Goal: Information Seeking & Learning: Check status

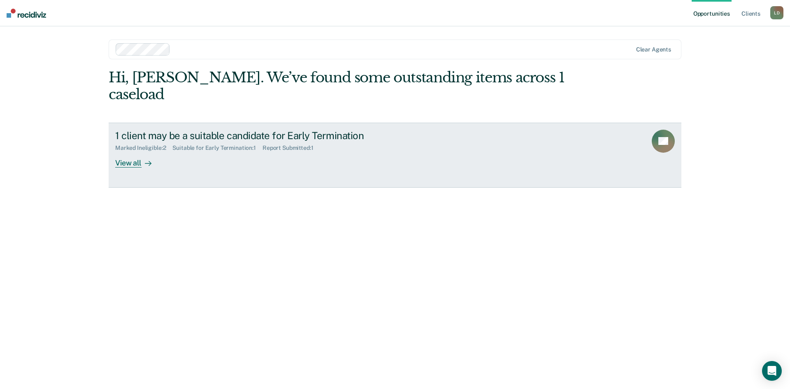
click at [136, 151] on div "View all" at bounding box center [138, 159] width 46 height 16
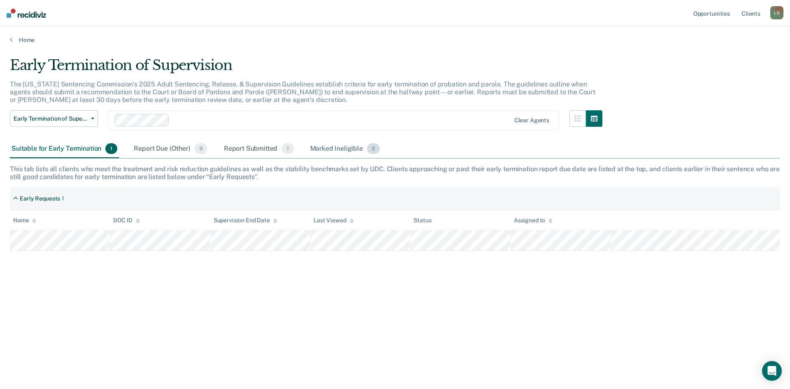
click at [335, 152] on div "Marked Ineligible 2" at bounding box center [345, 149] width 73 height 18
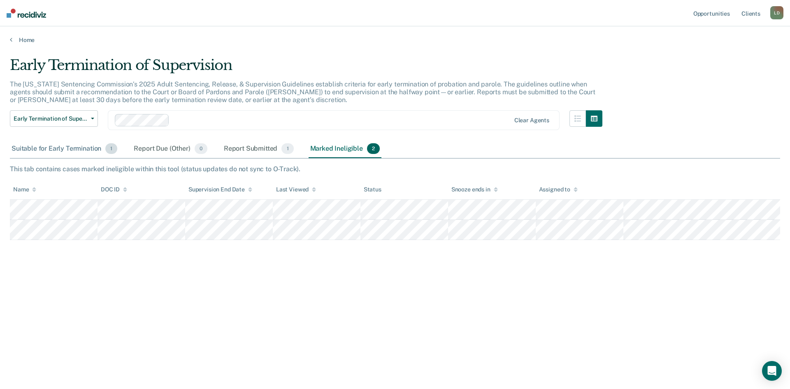
click at [30, 151] on div "Suitable for Early Termination 1" at bounding box center [64, 149] width 109 height 18
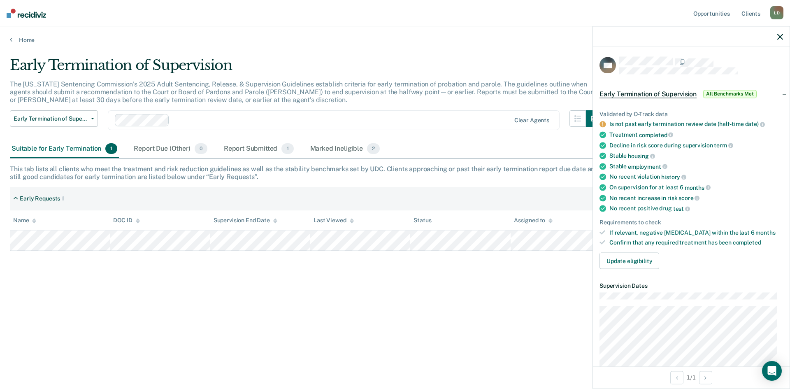
click at [712, 92] on span "All Benchmarks Met" at bounding box center [730, 94] width 54 height 8
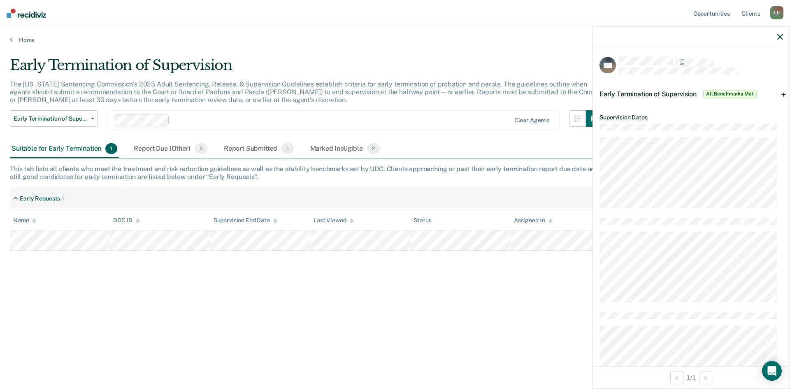
click at [712, 92] on span "All Benchmarks Met" at bounding box center [730, 94] width 54 height 8
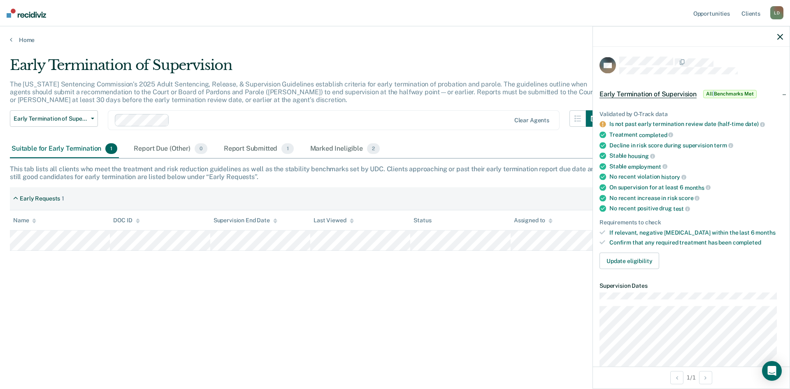
click at [712, 92] on span "All Benchmarks Met" at bounding box center [730, 94] width 54 height 8
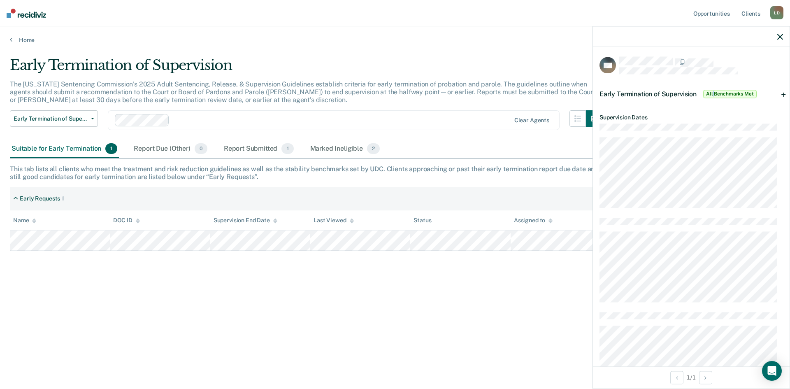
click at [712, 92] on span "All Benchmarks Met" at bounding box center [730, 94] width 54 height 8
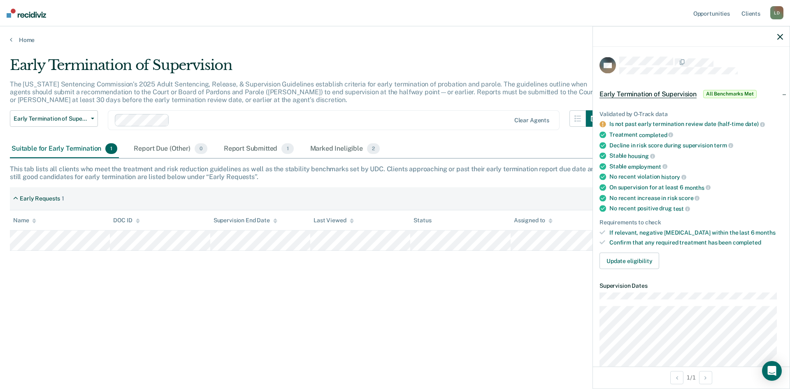
click at [712, 92] on span "All Benchmarks Met" at bounding box center [730, 94] width 54 height 8
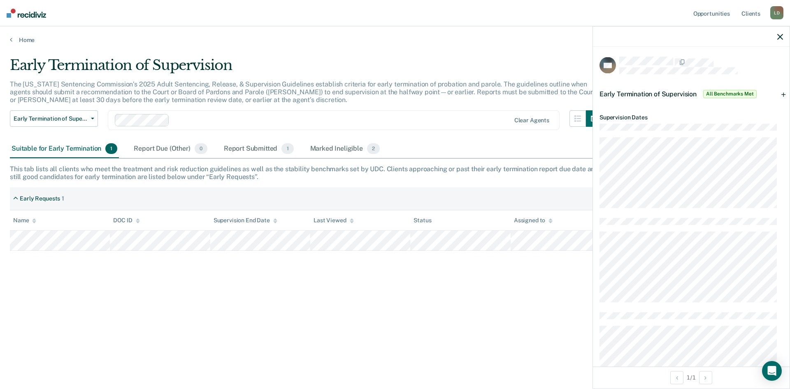
click at [715, 91] on span "All Benchmarks Met" at bounding box center [730, 94] width 54 height 8
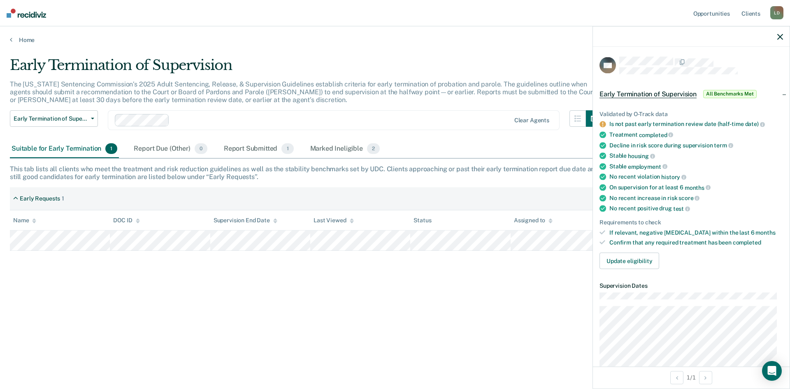
click at [715, 91] on span "All Benchmarks Met" at bounding box center [730, 94] width 54 height 8
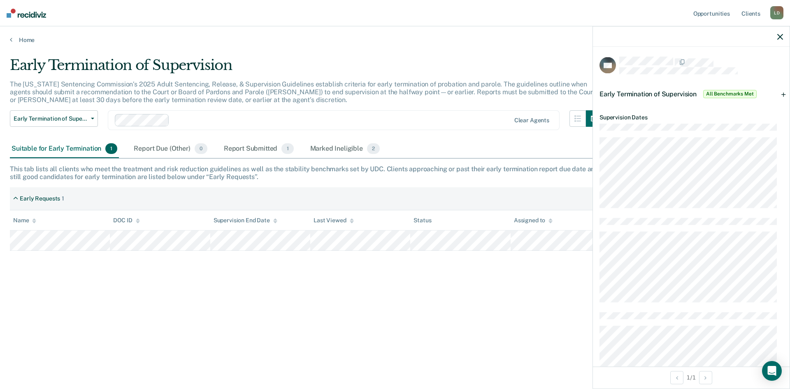
click at [715, 91] on span "All Benchmarks Met" at bounding box center [730, 94] width 54 height 8
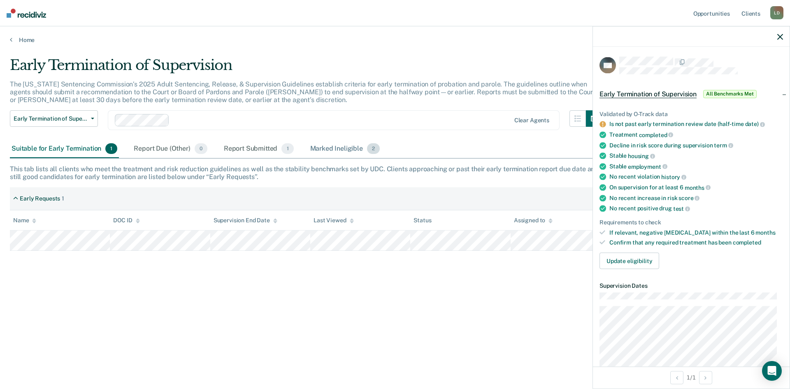
click at [334, 149] on div "Marked Ineligible 2" at bounding box center [345, 149] width 73 height 18
